Goal: Navigation & Orientation: Find specific page/section

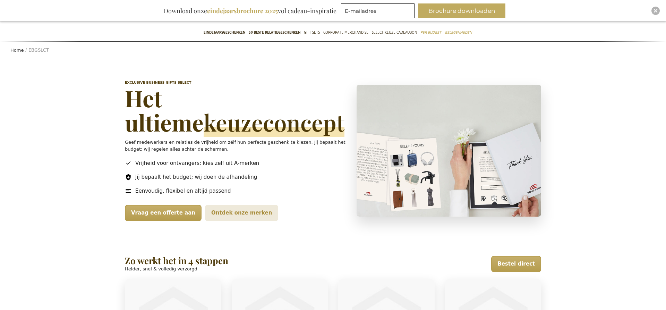
scroll to position [54, 0]
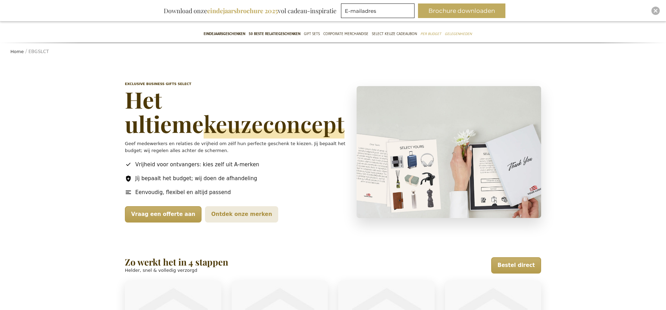
click at [35, 167] on div "Select – Exclusive Business Gifts Exclusive Business Gifts Select Het ultieme k…" at bounding box center [333, 283] width 666 height 445
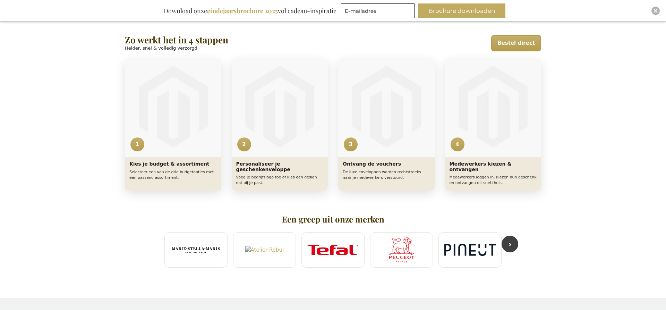
scroll to position [278, 0]
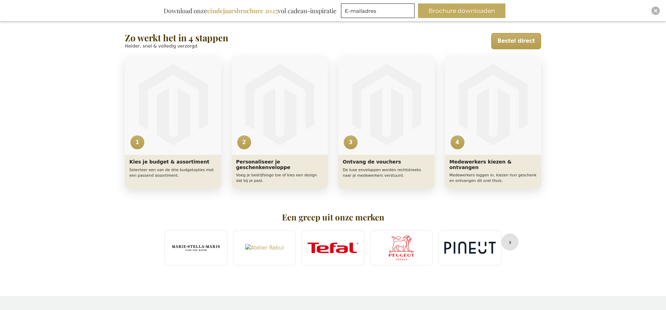
click at [511, 239] on button "›" at bounding box center [509, 241] width 17 height 17
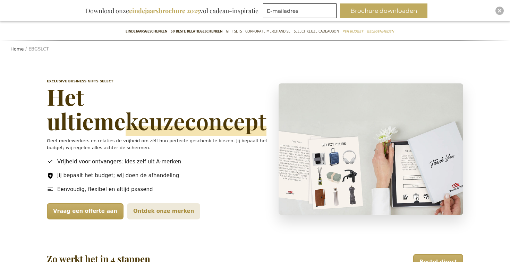
scroll to position [55, 0]
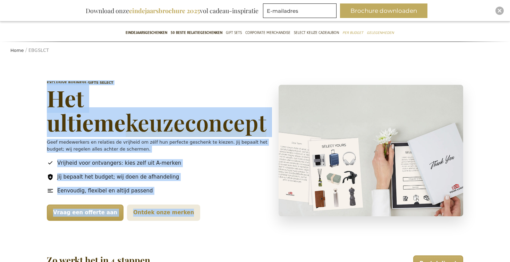
drag, startPoint x: 43, startPoint y: 80, endPoint x: 245, endPoint y: 187, distance: 228.6
click at [236, 225] on header "Exclusive Business Gifts Select Het ultieme keuzeconcept Geef medewerkers en re…" at bounding box center [255, 150] width 430 height 175
click at [248, 152] on p "Geef medewerkers en relaties de vrijheid om zélf hun perfecte geschenk te kieze…" at bounding box center [157, 146] width 221 height 14
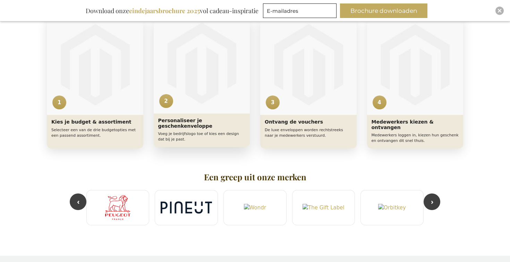
scroll to position [319, 0]
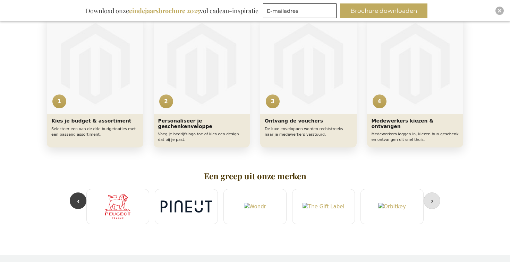
click at [433, 202] on button "›" at bounding box center [431, 201] width 17 height 17
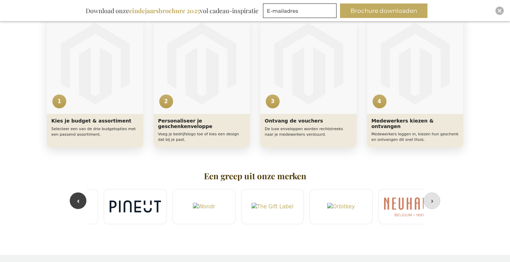
scroll to position [0, 274]
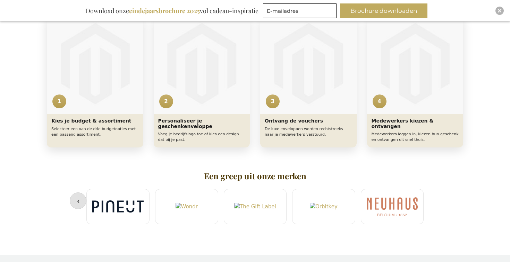
click at [78, 201] on button "‹" at bounding box center [78, 201] width 17 height 17
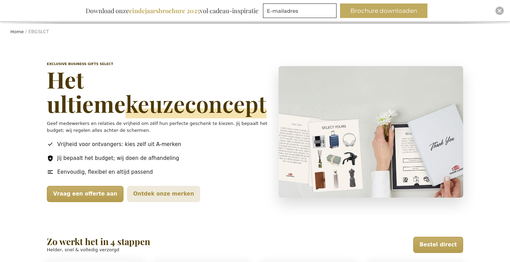
scroll to position [75, 0]
click at [151, 199] on link "Ontdek onze merken" at bounding box center [163, 194] width 73 height 16
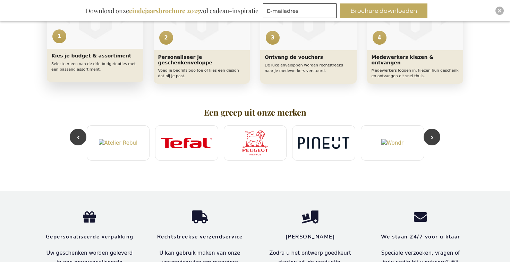
scroll to position [384, 0]
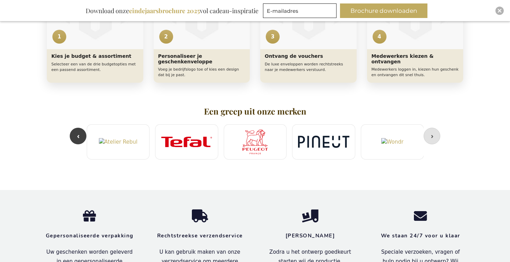
click at [438, 139] on button "›" at bounding box center [431, 136] width 17 height 17
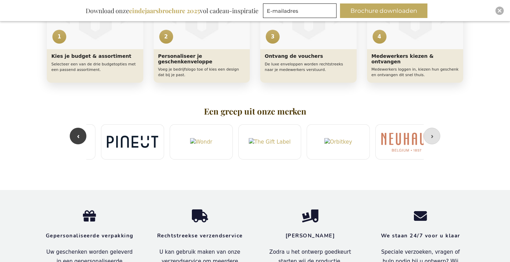
scroll to position [0, 274]
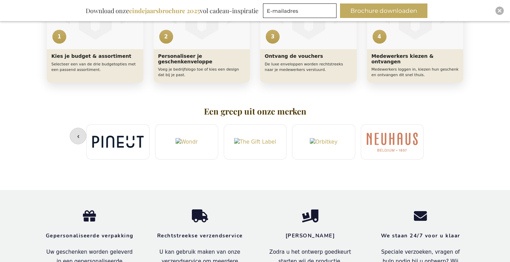
click at [77, 136] on button "‹" at bounding box center [78, 136] width 17 height 17
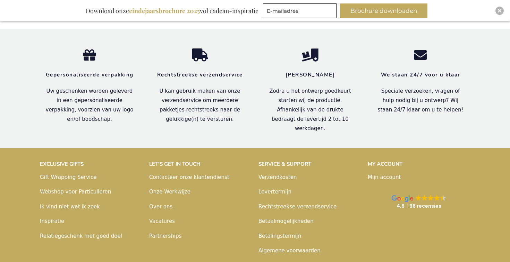
scroll to position [549, 0]
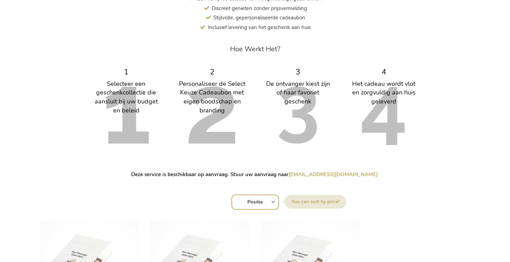
scroll to position [291, 0]
